Goal: Obtain resource: Download file/media

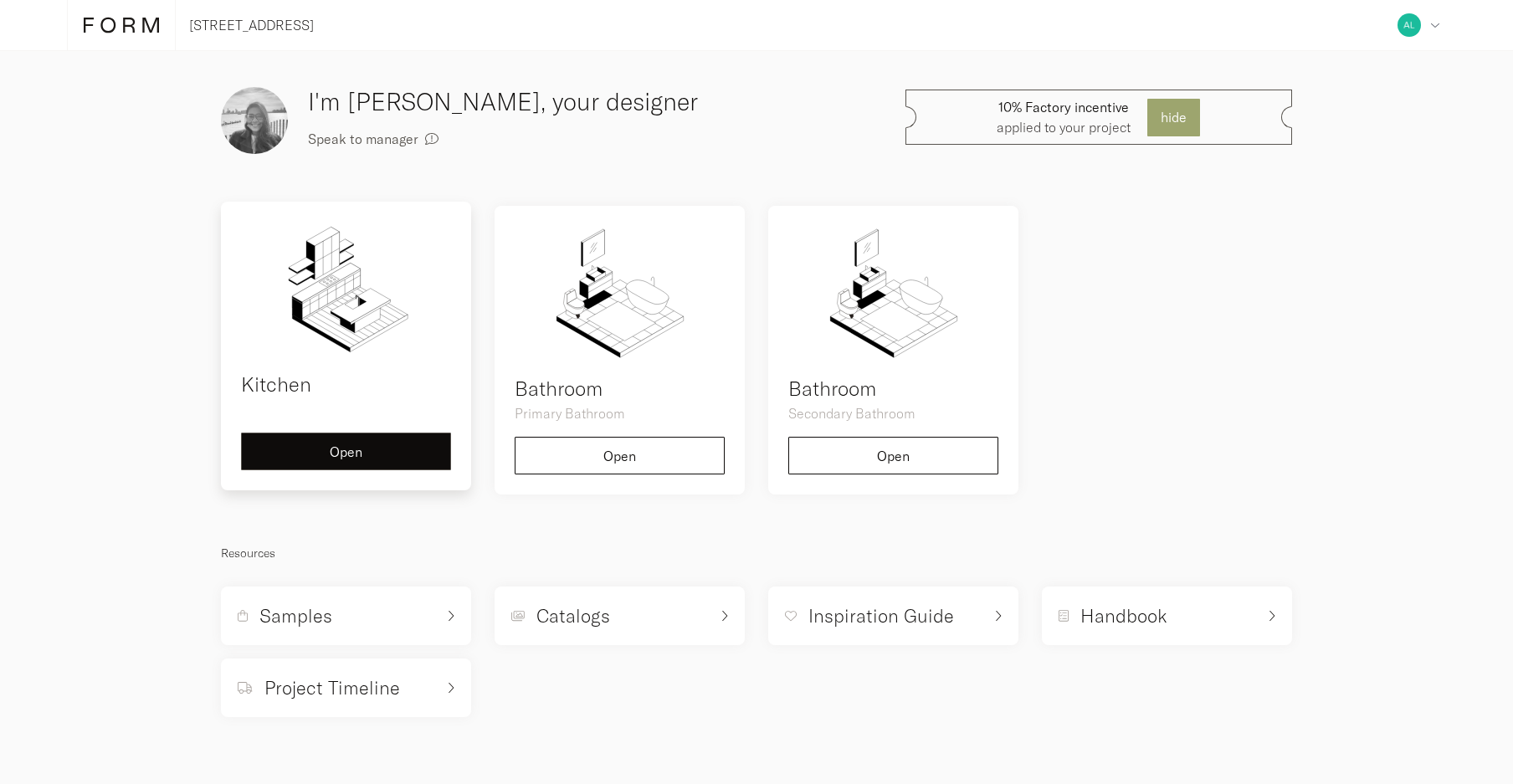
click at [360, 449] on span "Open" at bounding box center [345, 451] width 32 height 13
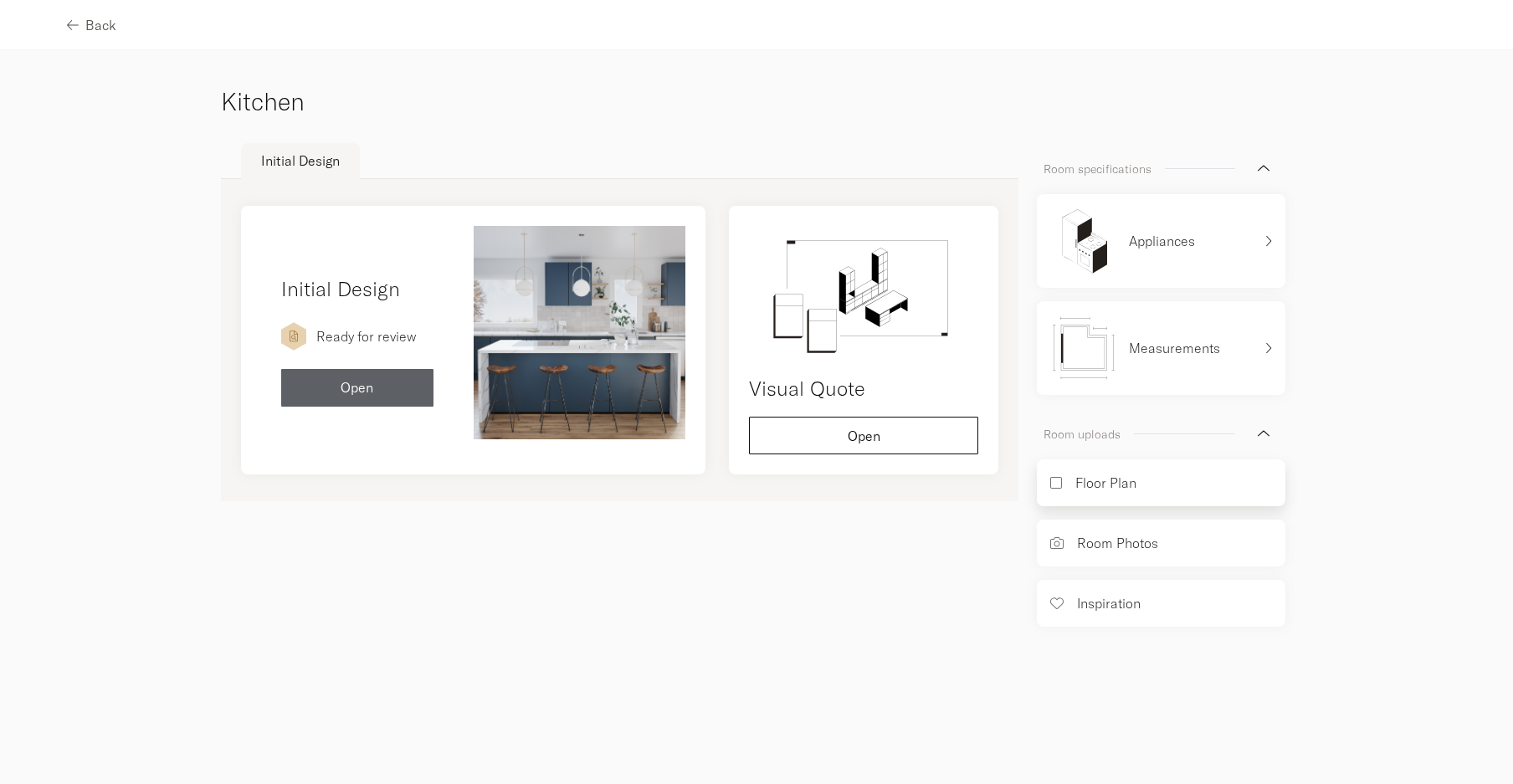
click at [1076, 479] on p "Floor Plan" at bounding box center [1106, 482] width 61 height 20
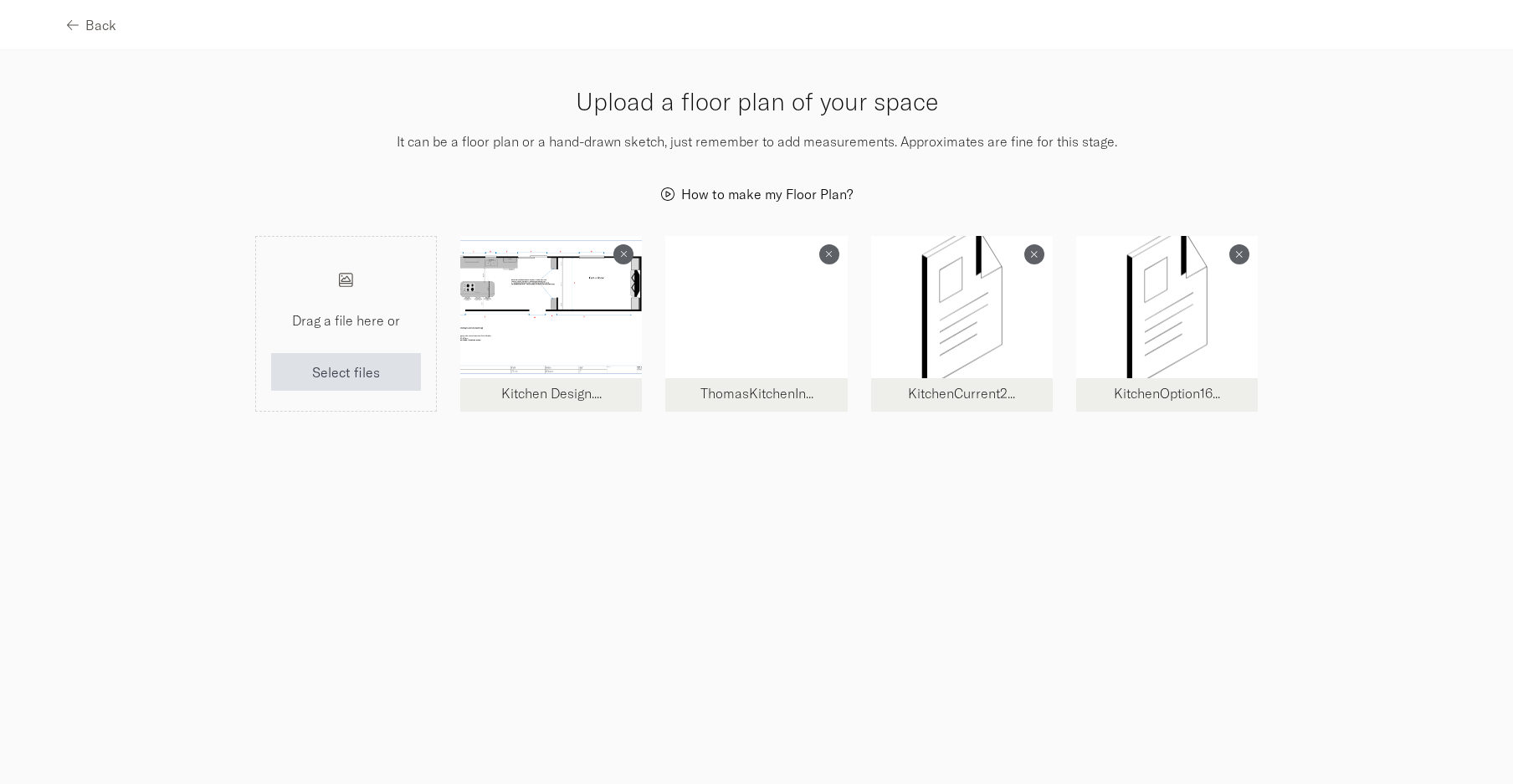
click at [498, 322] on div at bounding box center [551, 306] width 182 height 142
click at [774, 326] on div at bounding box center [756, 306] width 182 height 142
click at [735, 399] on p "ThomasKitchenIn..." at bounding box center [756, 393] width 149 height 20
click at [953, 307] on div at bounding box center [962, 306] width 182 height 142
click at [1119, 350] on div at bounding box center [1167, 306] width 182 height 142
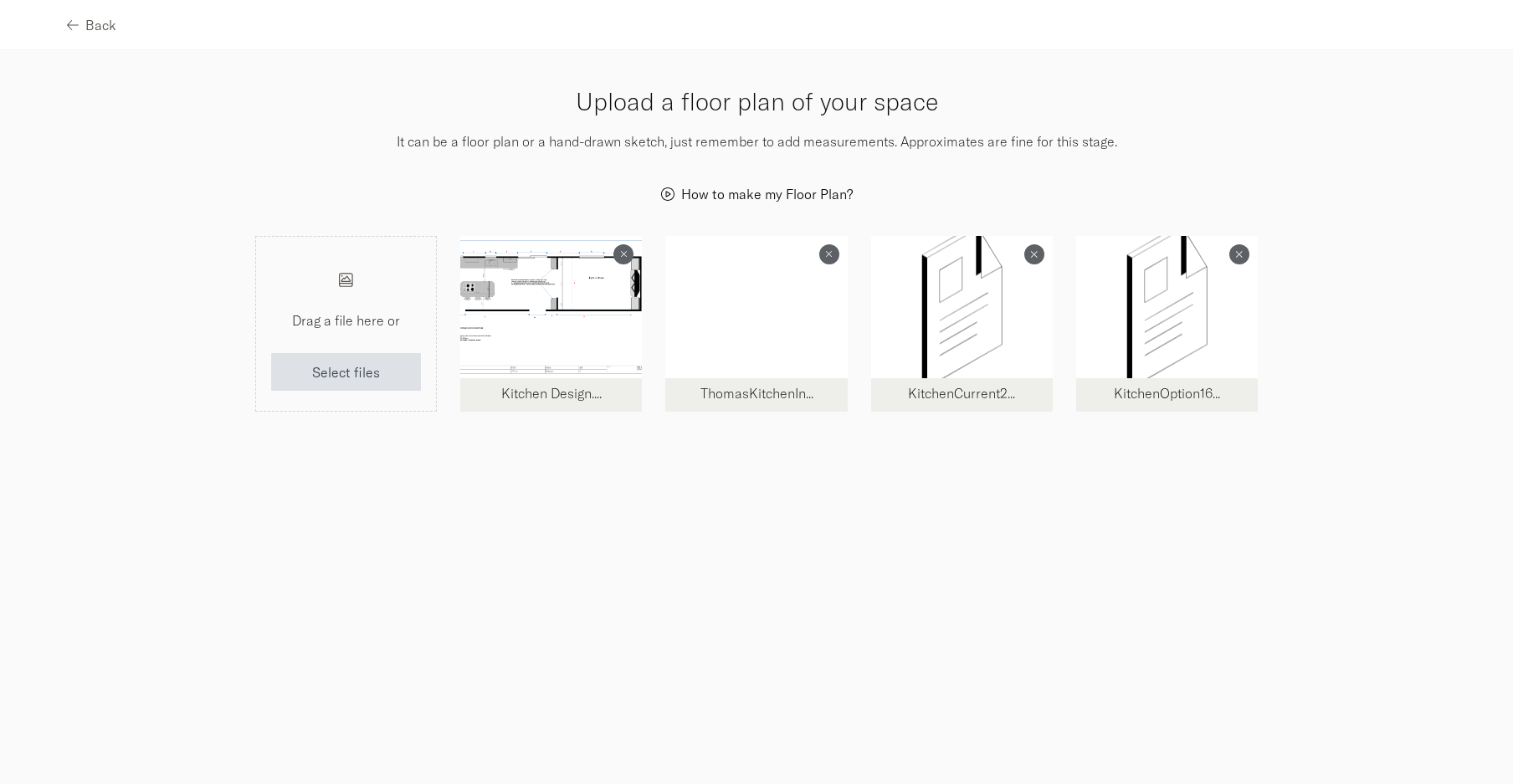
click at [725, 398] on p "ThomasKitchenIn..." at bounding box center [756, 393] width 149 height 20
click at [777, 247] on div at bounding box center [756, 306] width 182 height 142
click at [75, 22] on icon "button" at bounding box center [70, 24] width 11 height 13
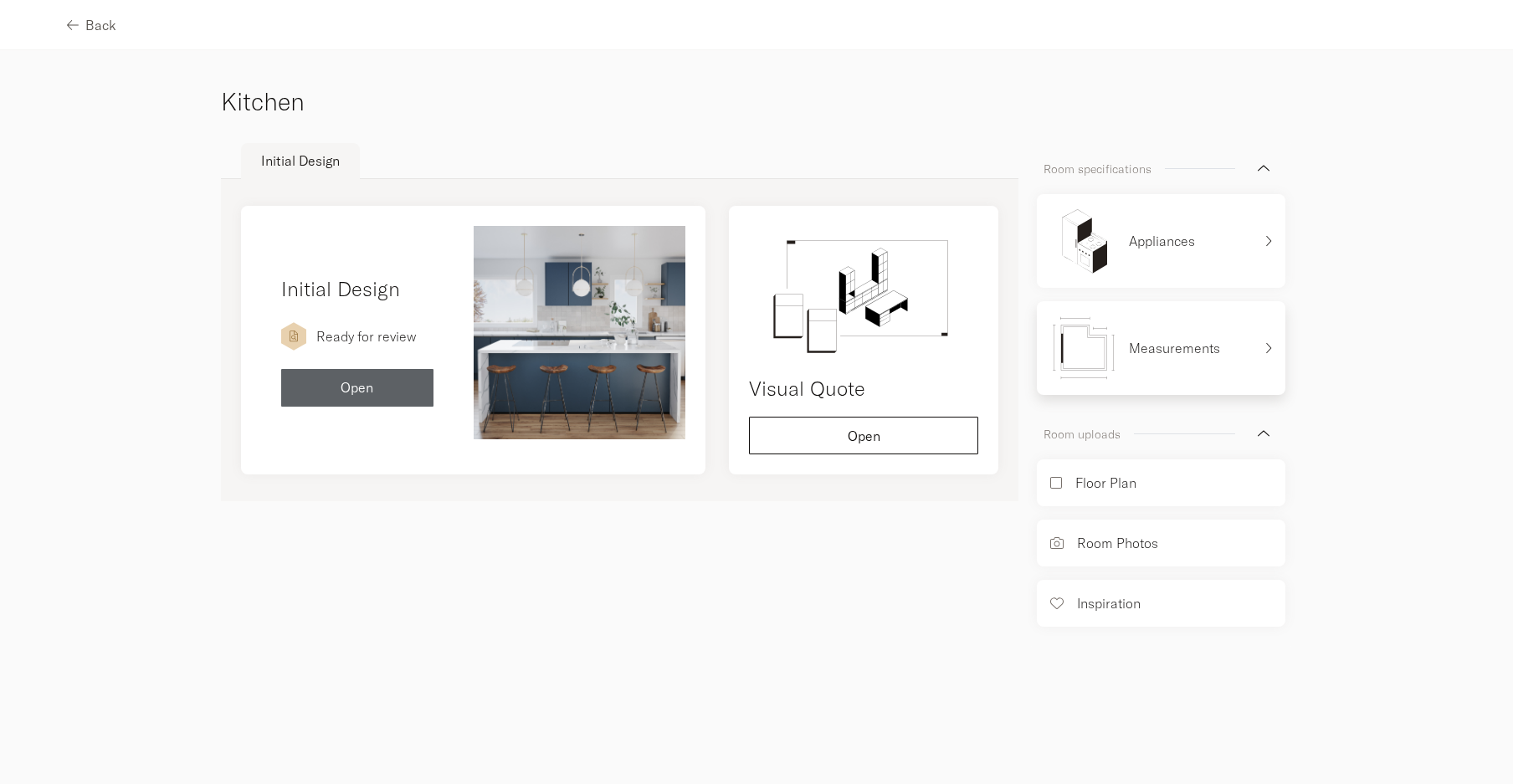
click at [1180, 343] on p "Measurements" at bounding box center [1174, 347] width 91 height 20
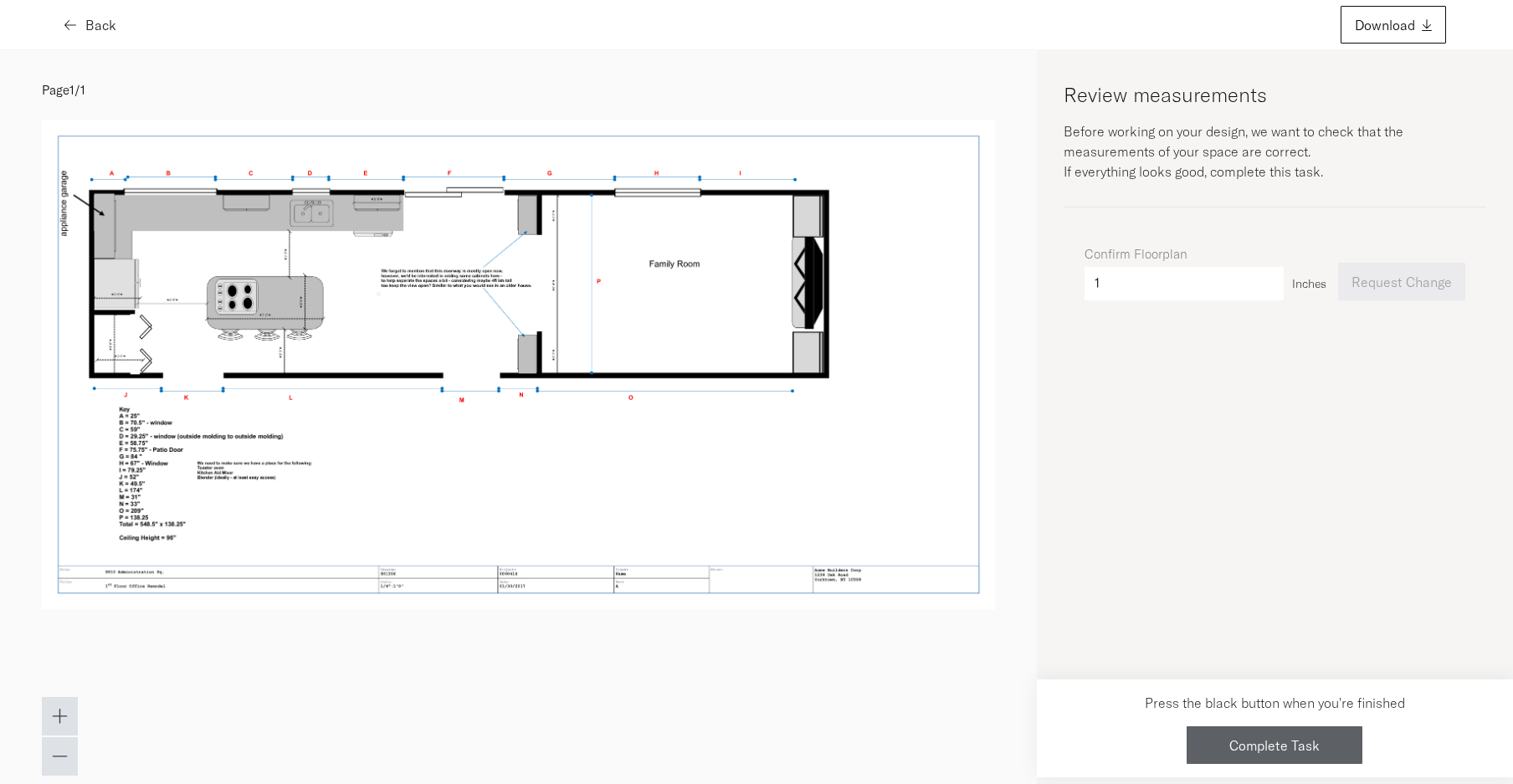
click at [74, 21] on icon "button" at bounding box center [70, 24] width 11 height 13
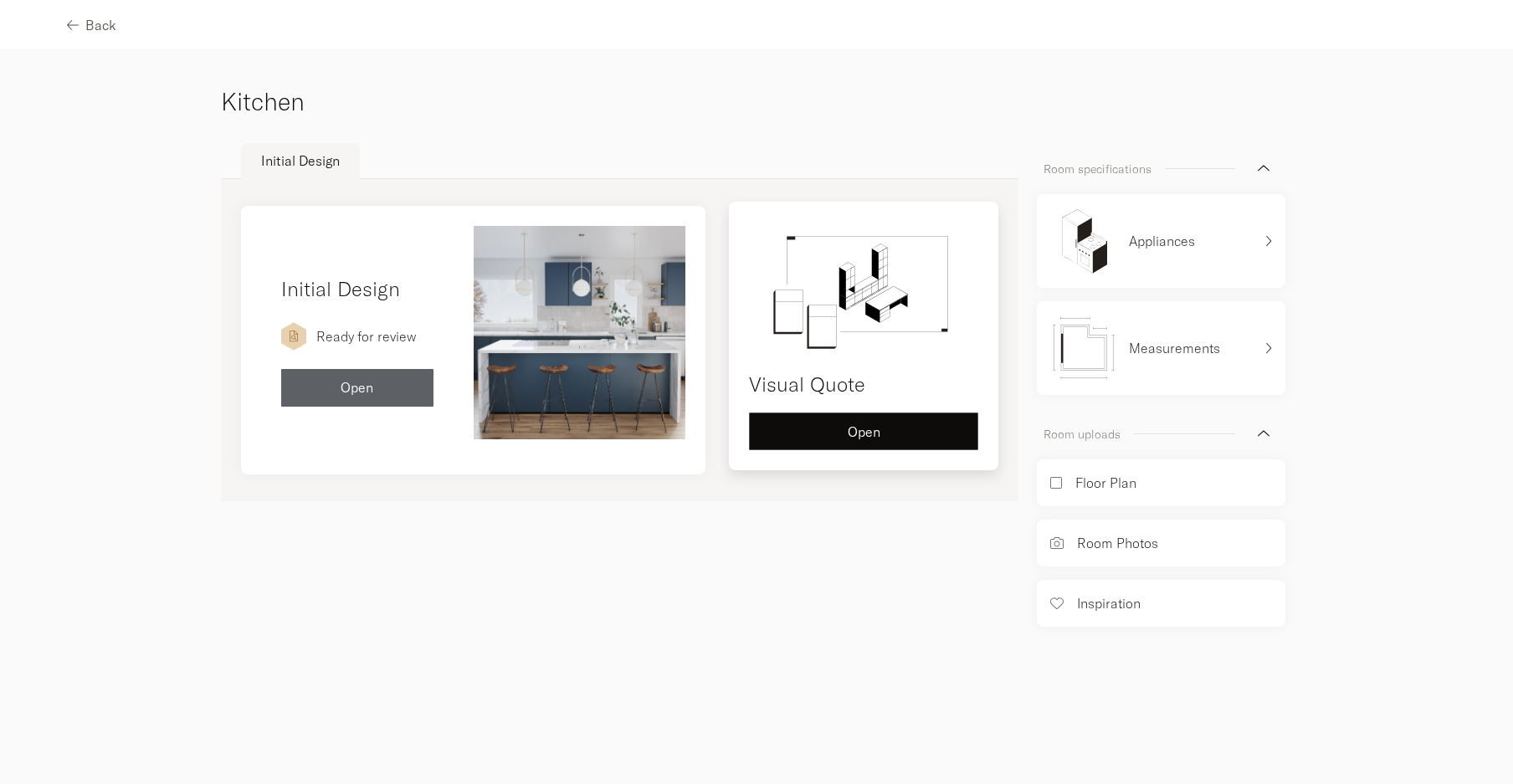
click at [855, 418] on button "Open" at bounding box center [863, 430] width 229 height 38
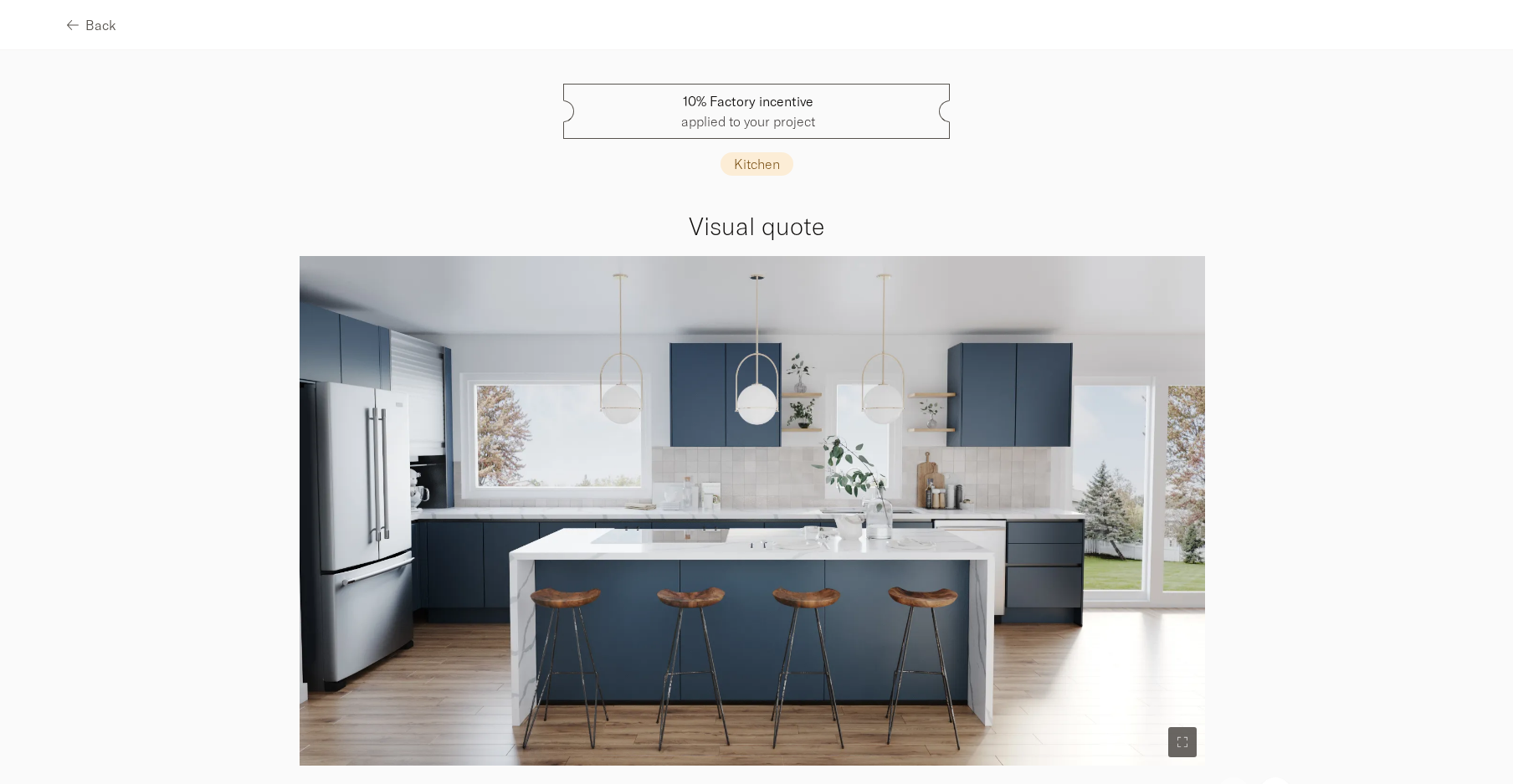
click at [61, 23] on div "Back" at bounding box center [756, 24] width 1513 height 50
click at [74, 30] on icon "button" at bounding box center [70, 24] width 11 height 13
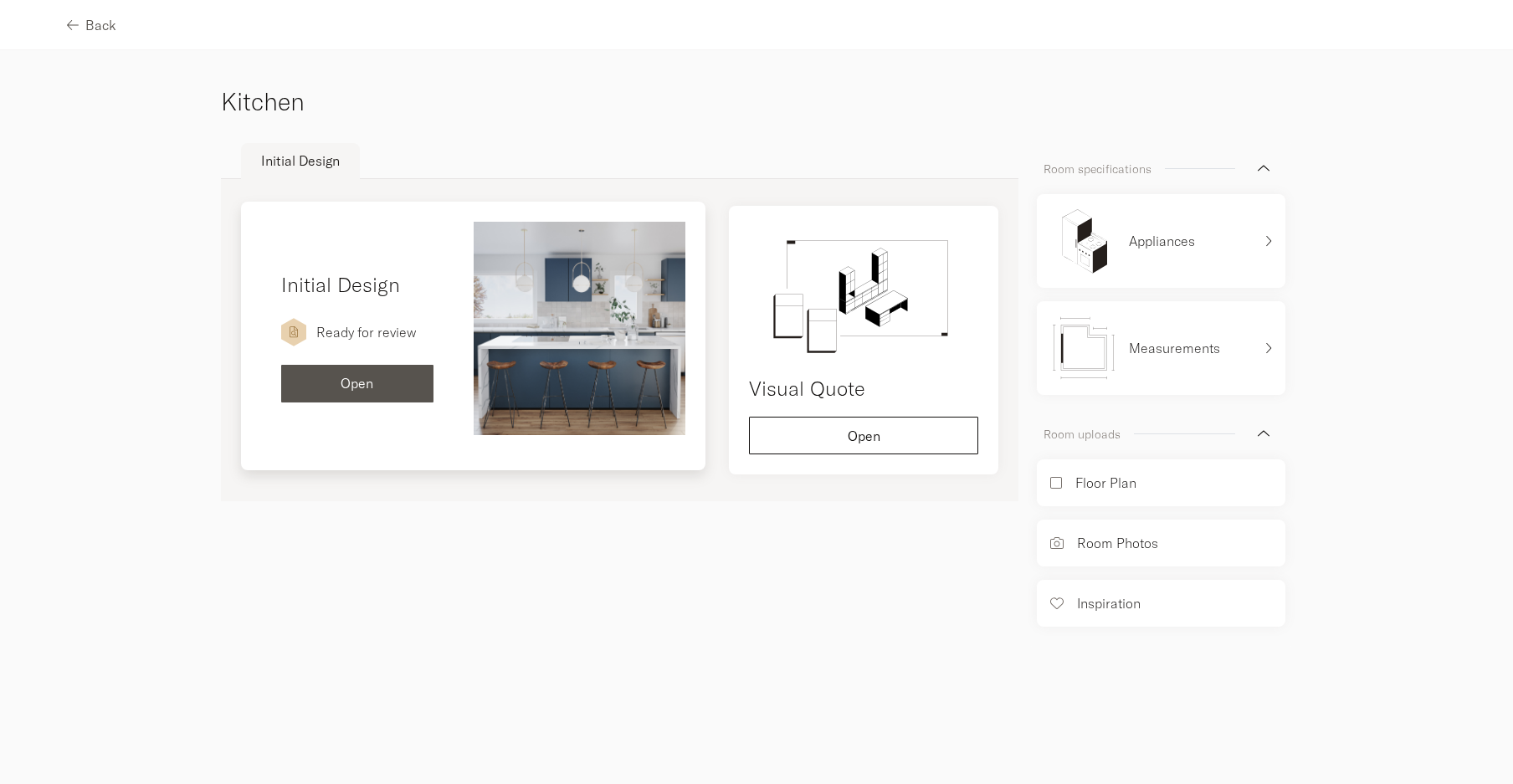
click at [294, 384] on div "Open" at bounding box center [357, 382] width 126 height 13
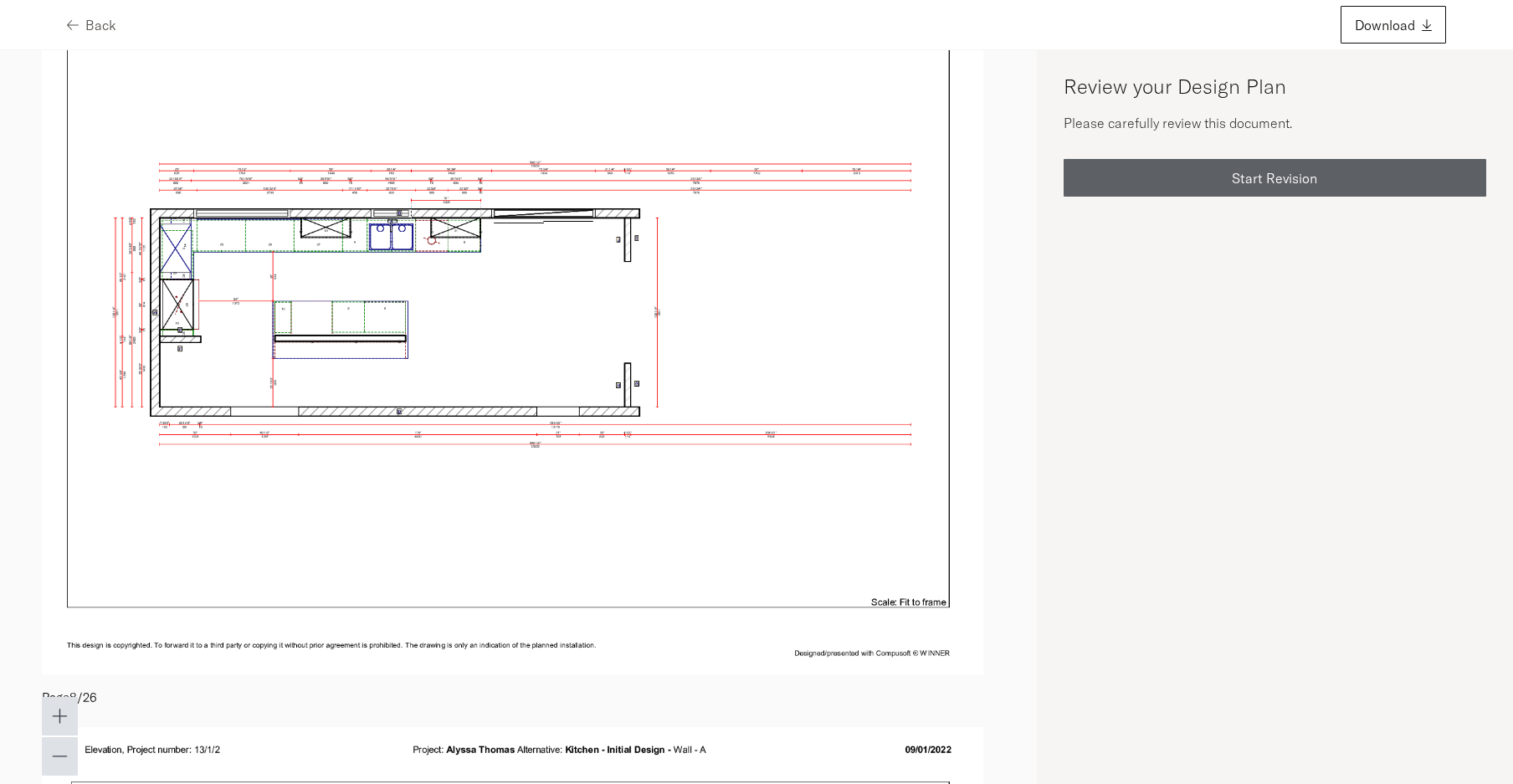
scroll to position [4767, 0]
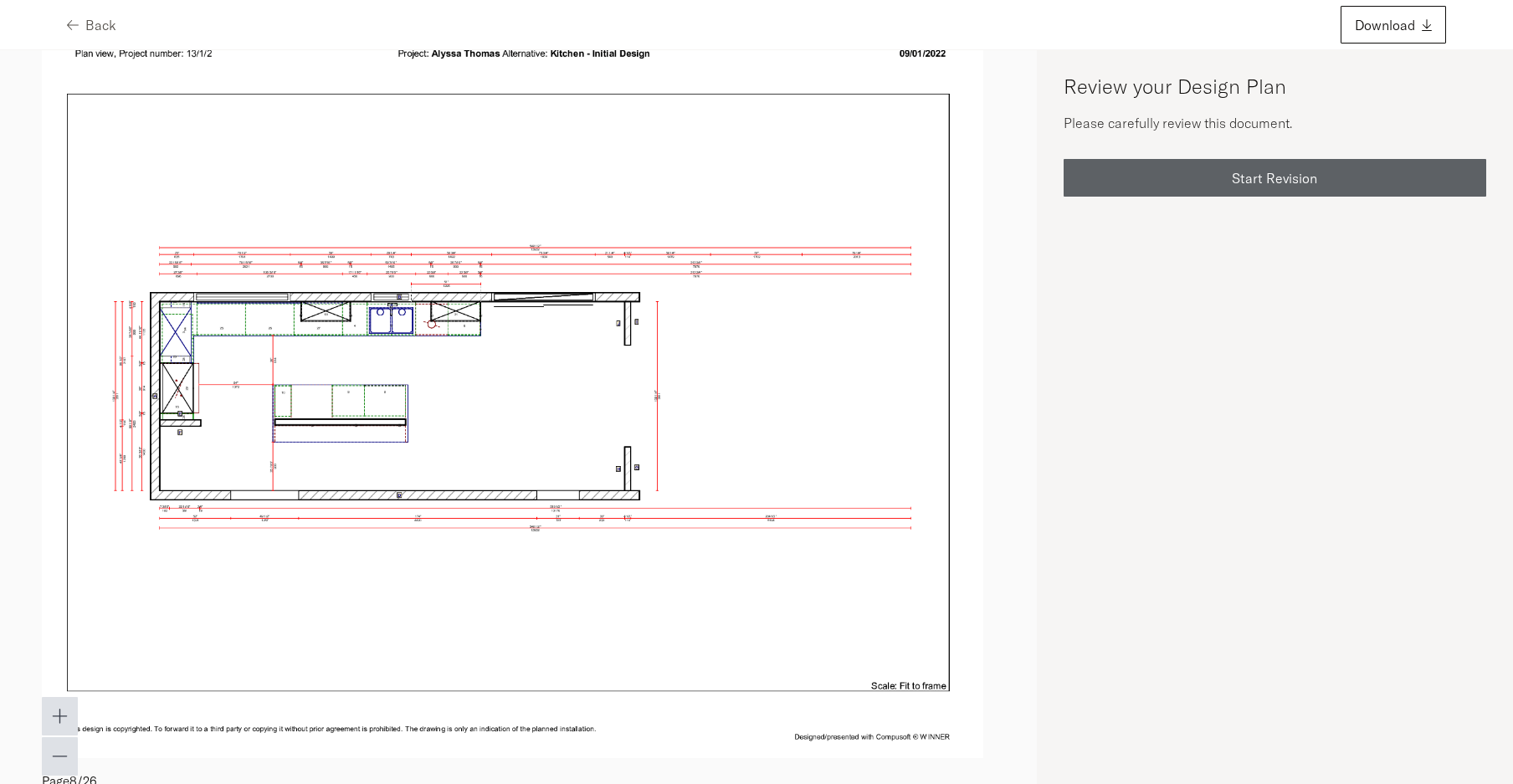
click at [745, 387] on img at bounding box center [513, 394] width 942 height 726
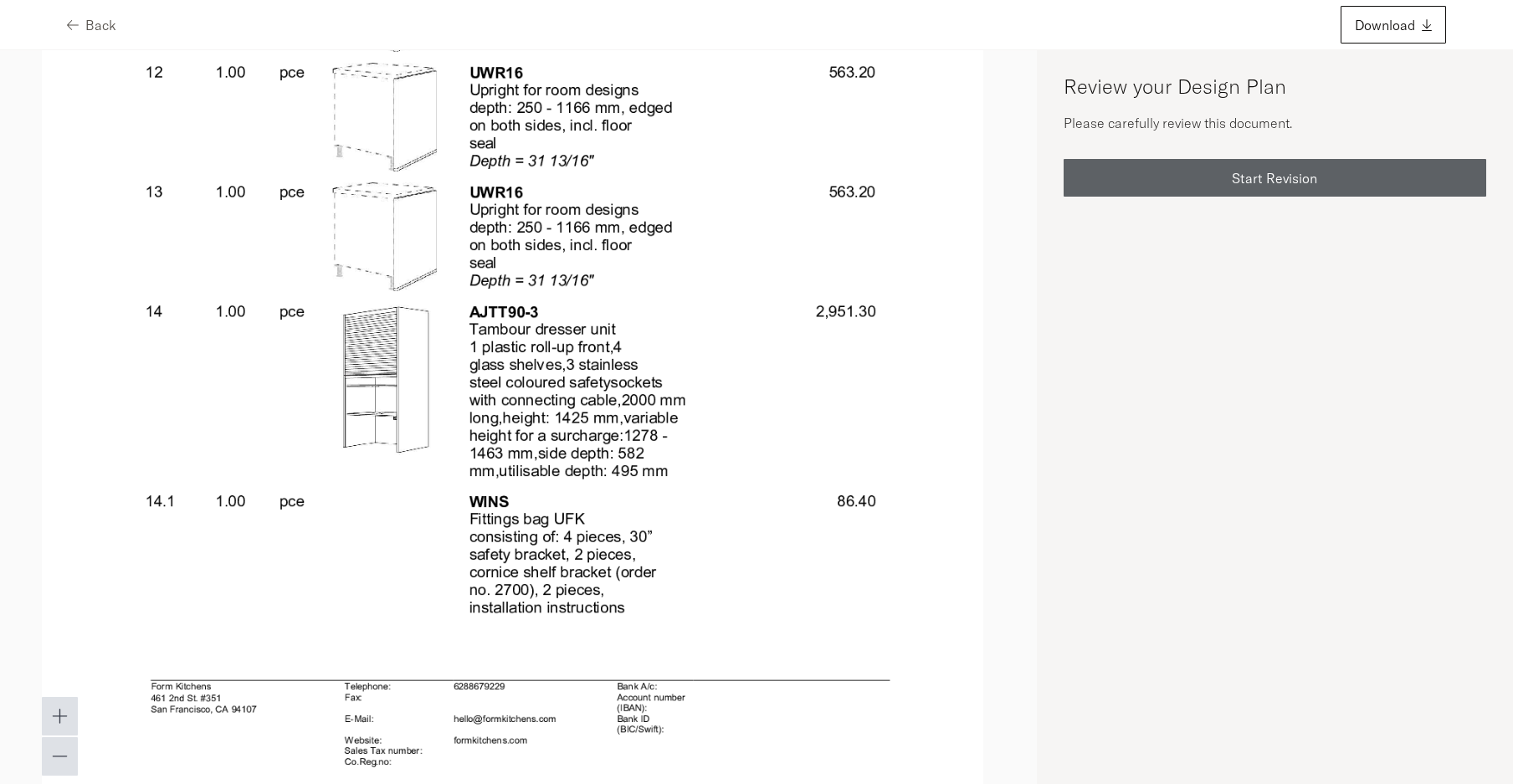
scroll to position [17273, 0]
click at [1377, 31] on span "Download" at bounding box center [1385, 24] width 60 height 13
